Goal: Check status: Check status

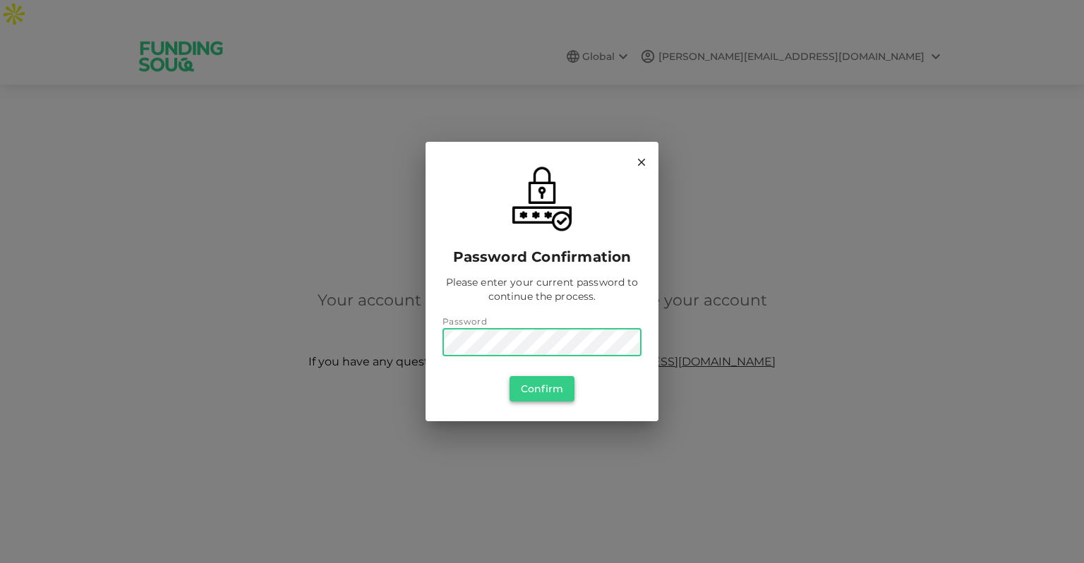
click at [549, 392] on button "Confirm" at bounding box center [542, 388] width 65 height 25
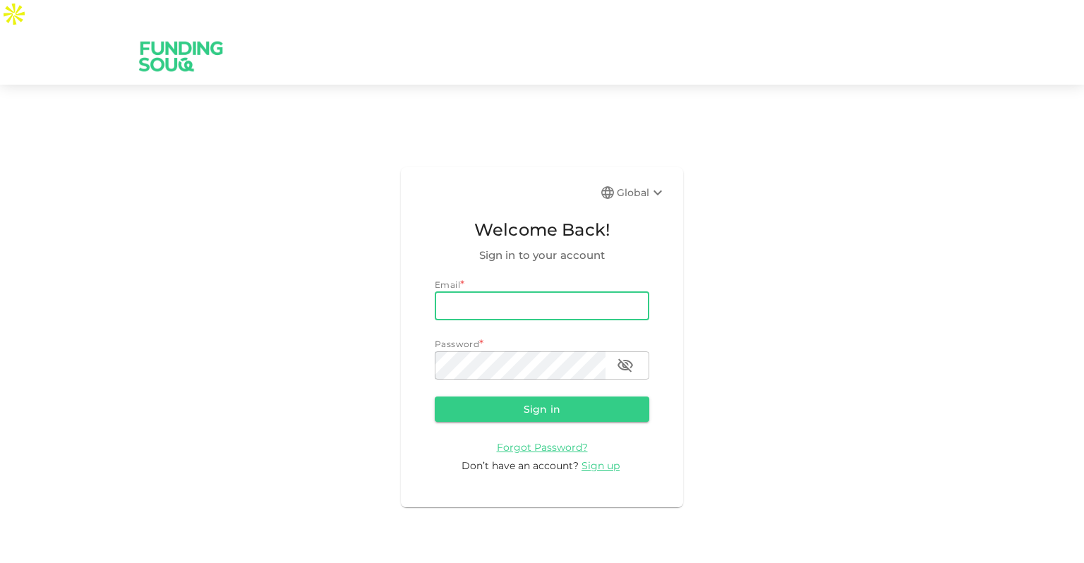
click at [596, 292] on input "email" at bounding box center [542, 306] width 215 height 28
type input "[PERSON_NAME][EMAIL_ADDRESS][DOMAIN_NAME]"
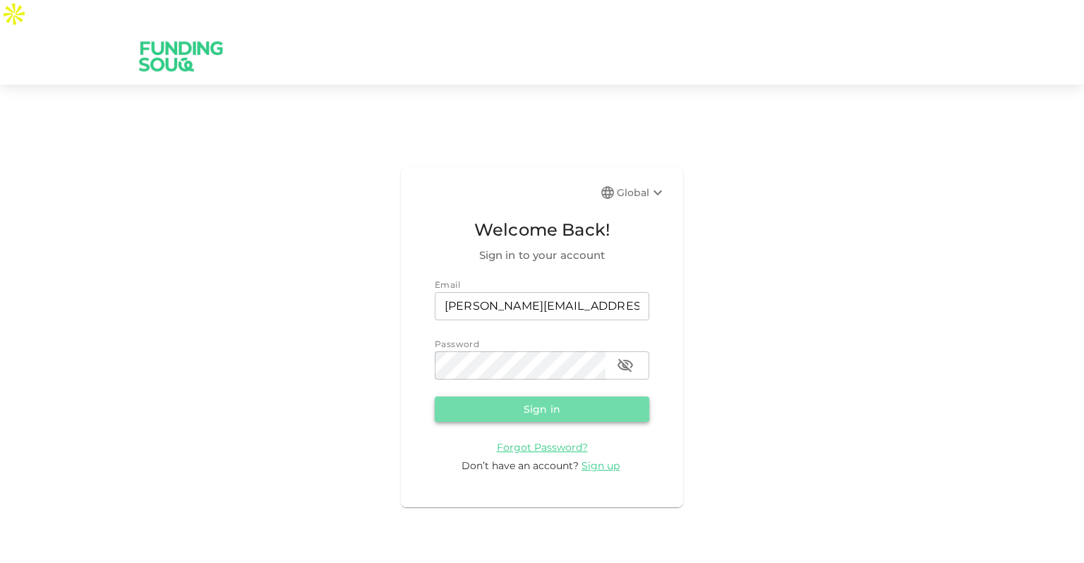
click at [547, 397] on button "Sign in" at bounding box center [542, 409] width 215 height 25
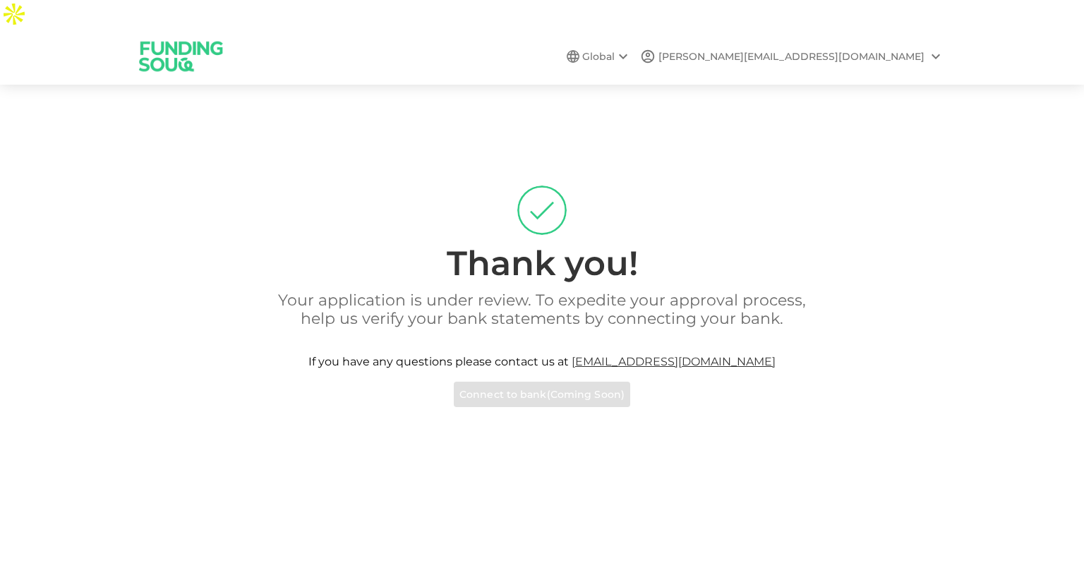
click at [850, 49] on div "[PERSON_NAME][EMAIL_ADDRESS][DOMAIN_NAME]" at bounding box center [792, 56] width 266 height 15
click at [850, 20] on div at bounding box center [542, 281] width 1084 height 563
click at [798, 49] on div "[PERSON_NAME][EMAIL_ADDRESS][DOMAIN_NAME]" at bounding box center [792, 56] width 266 height 15
click at [612, 271] on div at bounding box center [542, 281] width 1084 height 563
drag, startPoint x: 757, startPoint y: 294, endPoint x: 821, endPoint y: 300, distance: 63.8
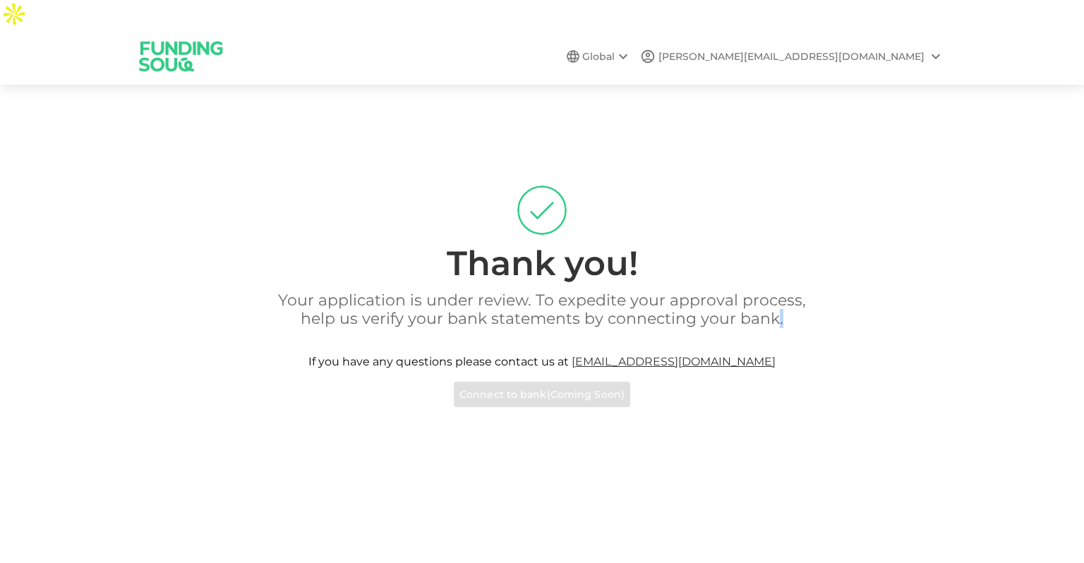
click at [821, 300] on div "Your application is under review. To expedite your approval process, help us ve…" at bounding box center [542, 350] width 805 height 116
click at [1083, 263] on div "Thank you! Your application is under review. To expedite your approval process,…" at bounding box center [542, 297] width 1084 height 390
click at [141, 40] on img at bounding box center [181, 56] width 106 height 56
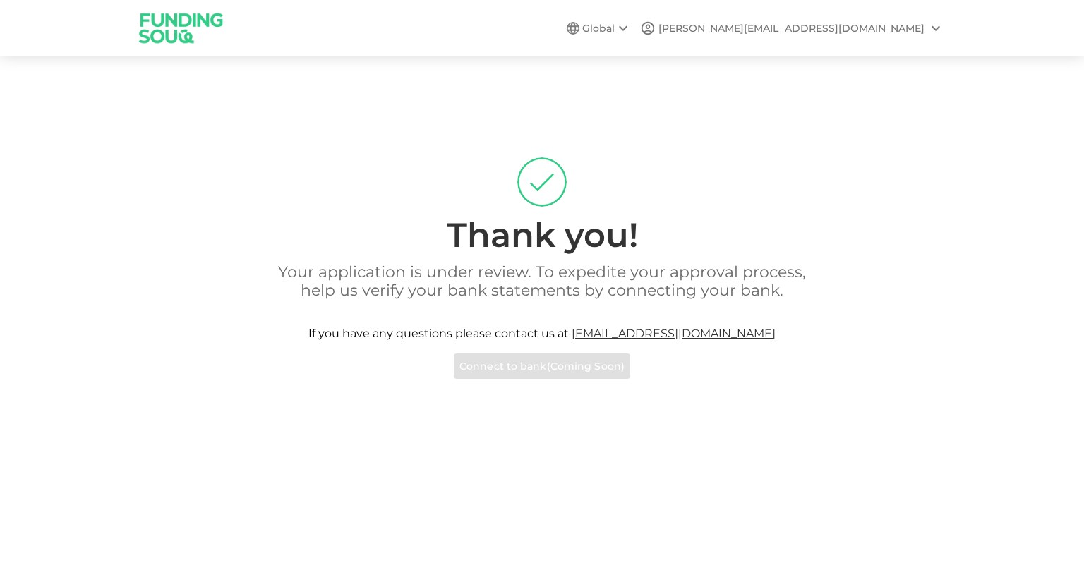
click at [808, 30] on div "[PERSON_NAME][EMAIL_ADDRESS][DOMAIN_NAME]" at bounding box center [792, 28] width 266 height 15
click at [772, 32] on div at bounding box center [542, 281] width 1084 height 563
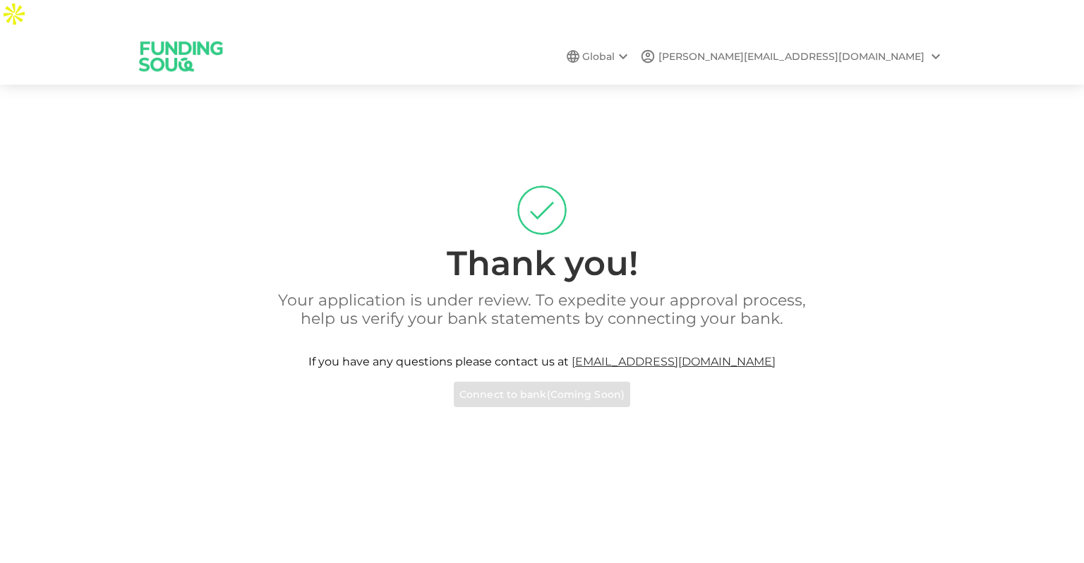
click at [654, 50] on icon at bounding box center [648, 56] width 13 height 13
click at [721, 30] on div at bounding box center [542, 281] width 1084 height 563
click at [632, 48] on div "Global" at bounding box center [606, 56] width 49 height 17
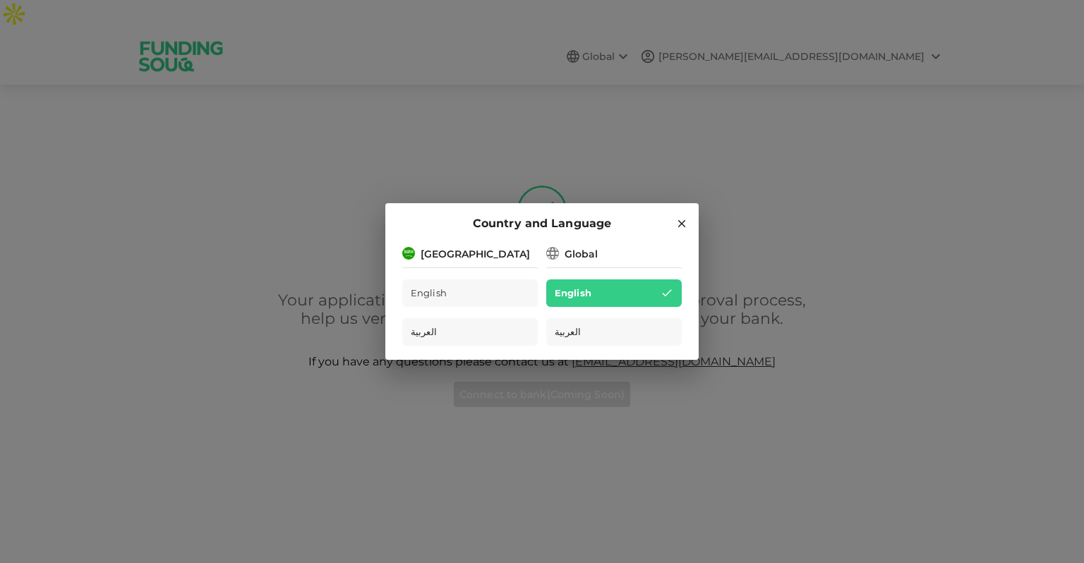
click at [481, 247] on div "Saudi Arabia" at bounding box center [475, 254] width 109 height 15
click at [491, 253] on div "Saudi Arabia" at bounding box center [470, 253] width 136 height 18
click at [709, 130] on div "Country and Language Saudi Arabia English العربية Global English العربية" at bounding box center [542, 281] width 1084 height 563
